Goal: Navigation & Orientation: Find specific page/section

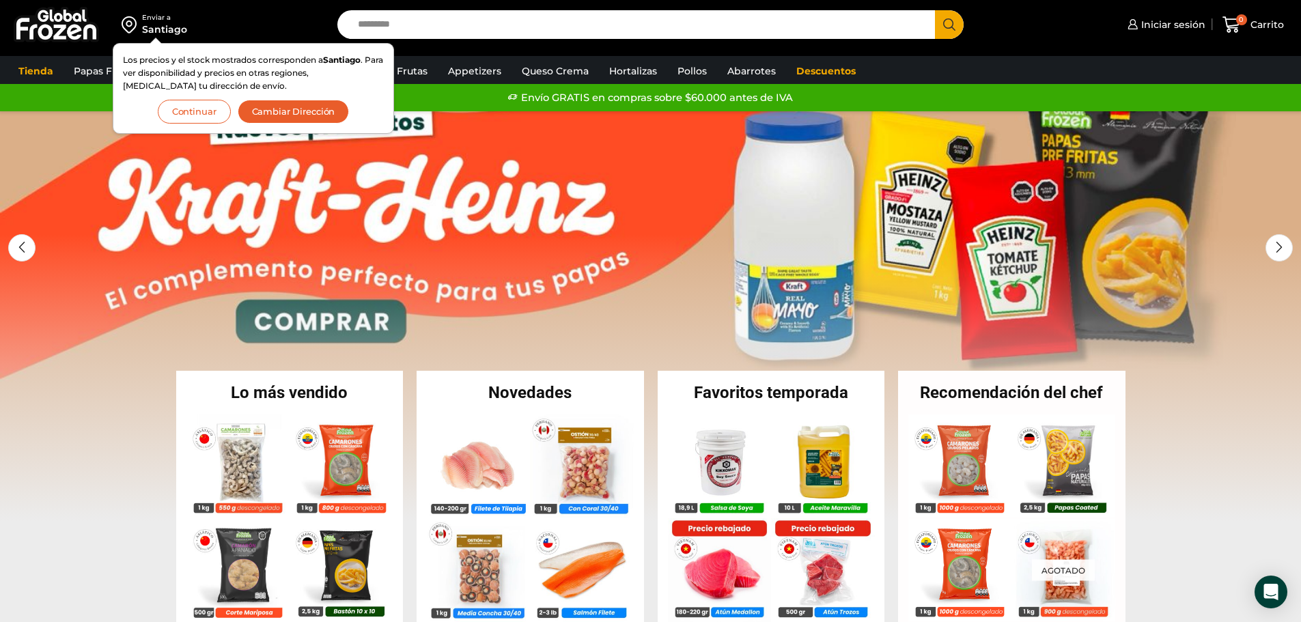
click at [630, 238] on link "1 / 2" at bounding box center [650, 316] width 1301 height 410
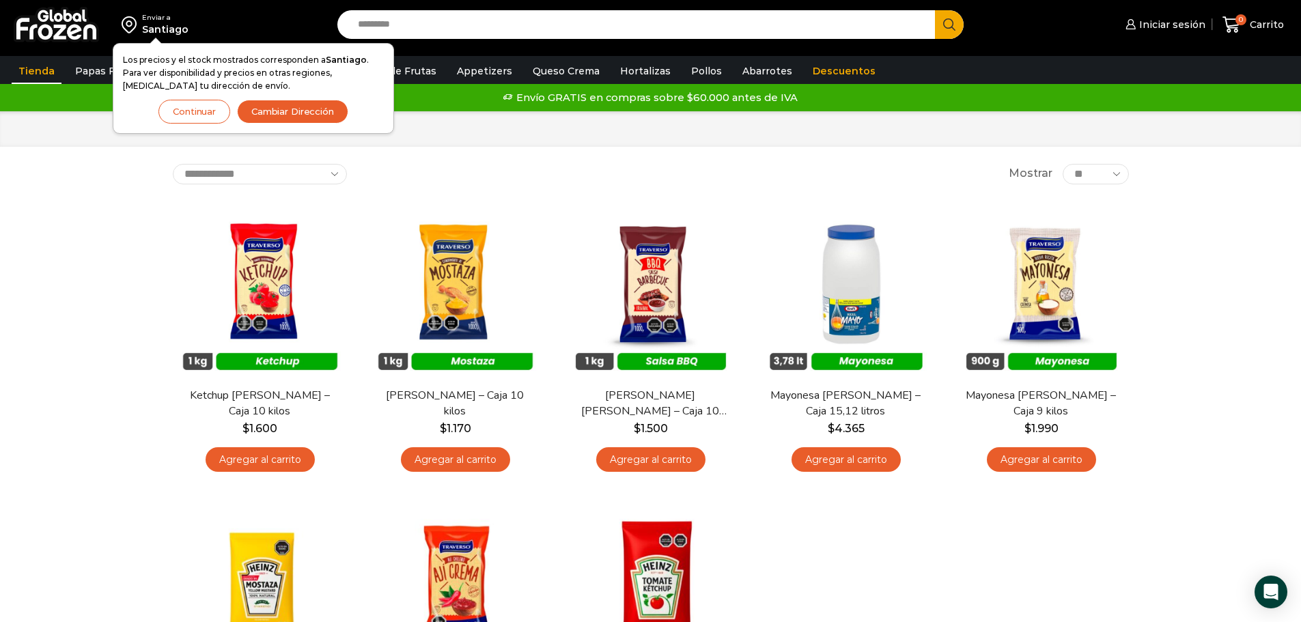
click at [42, 72] on link "Tienda" at bounding box center [37, 71] width 50 height 26
